Goal: Find specific page/section: Find specific page/section

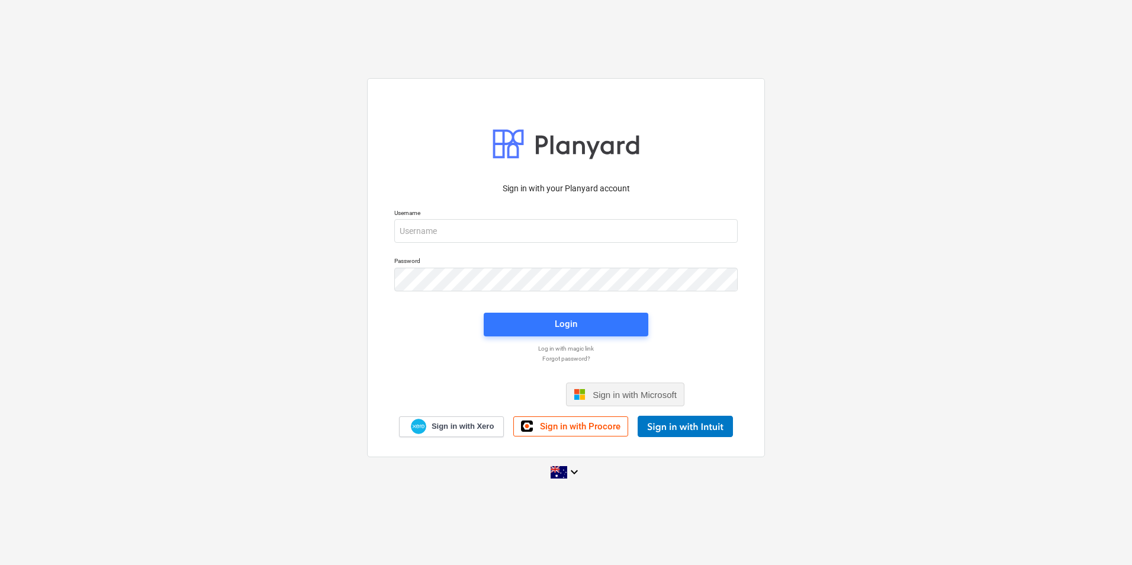
click at [624, 396] on span "Sign in with Microsoft" at bounding box center [635, 394] width 84 height 10
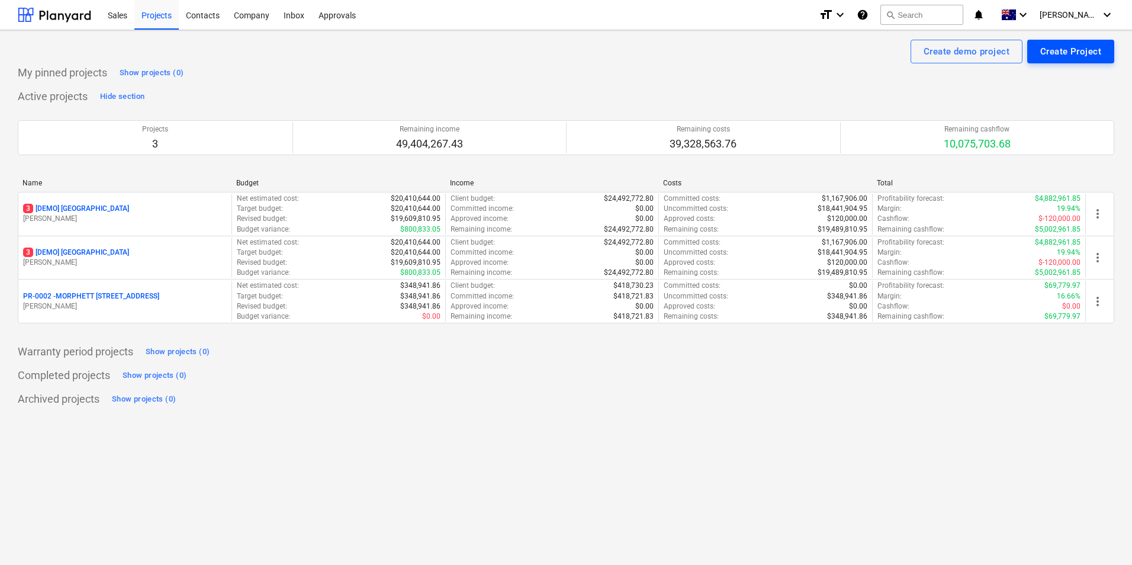
click at [1076, 49] on div "Create Project" at bounding box center [1070, 51] width 61 height 15
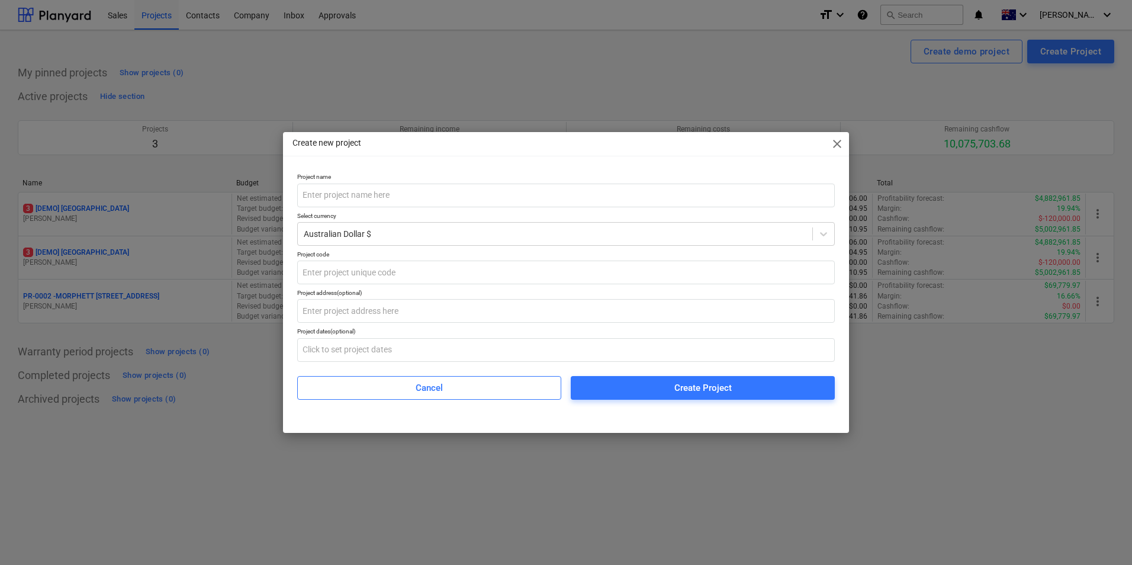
click at [834, 144] on span "close" at bounding box center [837, 144] width 14 height 14
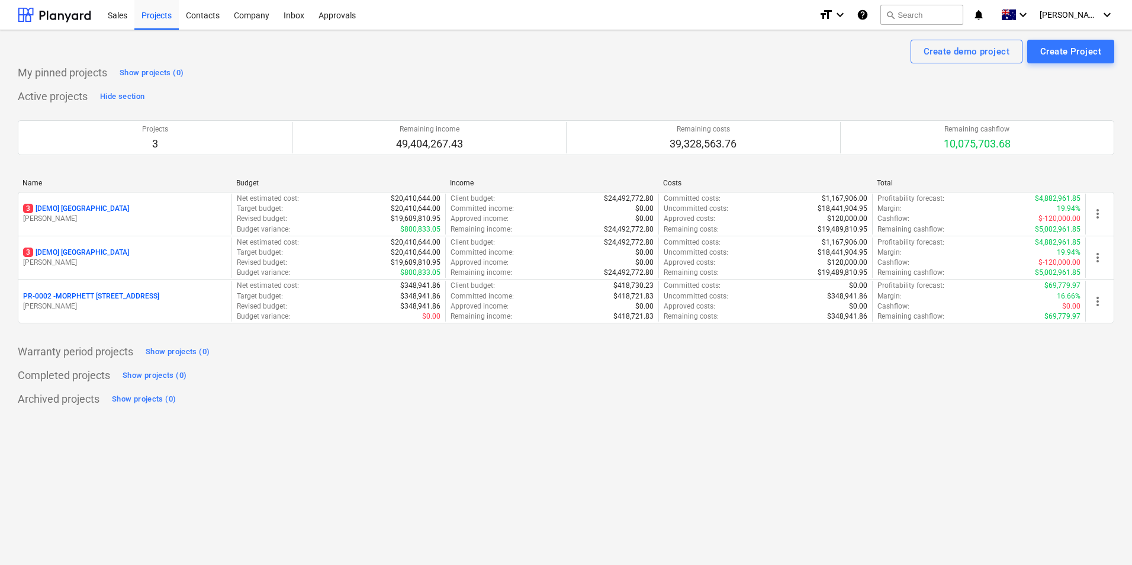
click at [567, 73] on div "My pinned projects Show projects (0)" at bounding box center [566, 72] width 1096 height 19
drag, startPoint x: 120, startPoint y: 15, endPoint x: 98, endPoint y: 18, distance: 22.0
click at [120, 15] on div "Sales" at bounding box center [118, 14] width 34 height 30
